Goal: Information Seeking & Learning: Learn about a topic

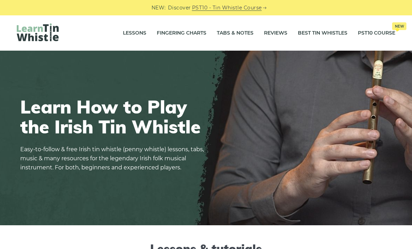
click at [243, 38] on link "Tabs & Notes" at bounding box center [235, 32] width 37 height 17
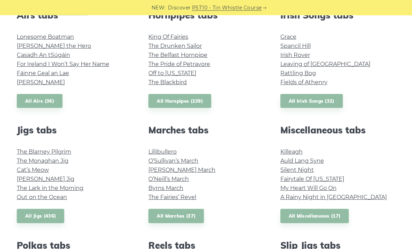
scroll to position [291, 0]
click at [54, 221] on link "All Jigs (436)" at bounding box center [41, 216] width 48 height 14
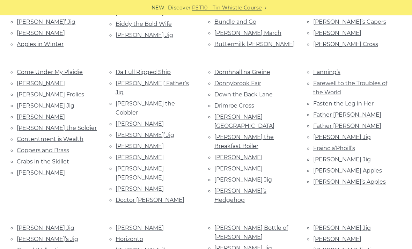
scroll to position [270, 0]
click at [35, 169] on link "[PERSON_NAME]" at bounding box center [41, 172] width 48 height 7
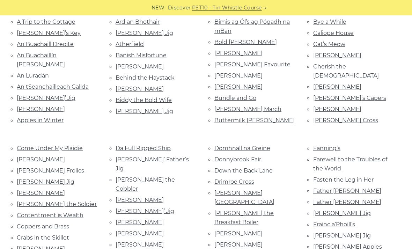
scroll to position [192, 0]
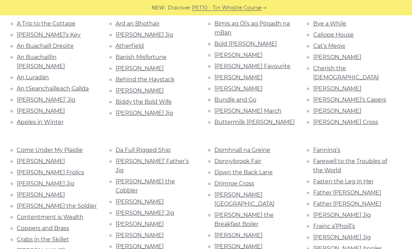
click at [258, 191] on link "Drummond Castle" at bounding box center [245, 199] width 60 height 16
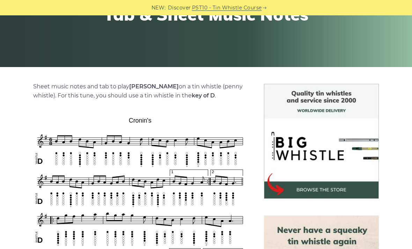
scroll to position [139, 0]
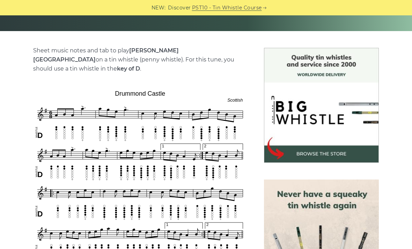
scroll to position [153, 0]
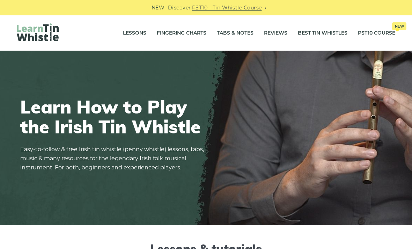
click at [246, 35] on link "Tabs & Notes" at bounding box center [235, 32] width 37 height 17
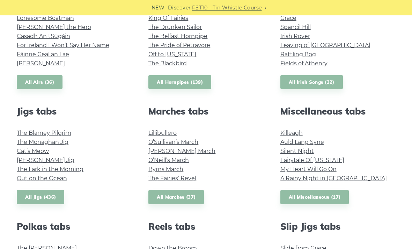
scroll to position [319, 0]
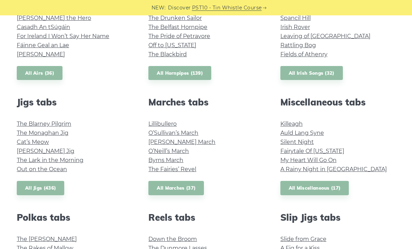
click at [53, 194] on link "All Jigs (436)" at bounding box center [41, 188] width 48 height 14
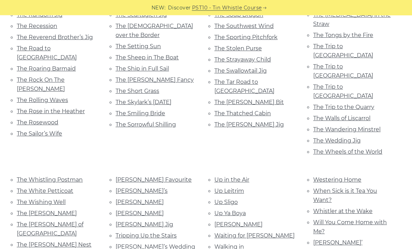
scroll to position [1556, 0]
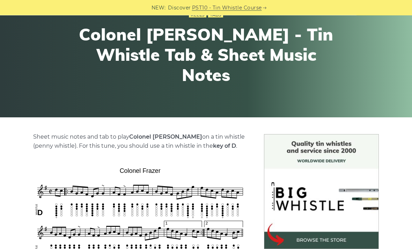
scroll to position [68, 0]
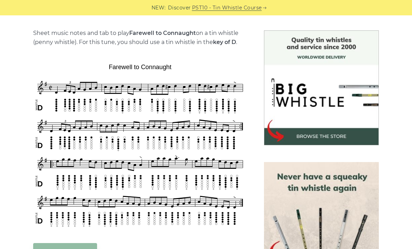
click at [162, 1] on div "NEW: Discover PST10 - Tin Whistle Course" at bounding box center [206, 7] width 412 height 15
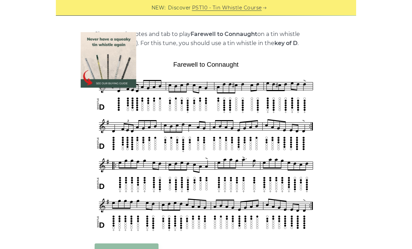
scroll to position [170, 0]
